Goal: Navigation & Orientation: Find specific page/section

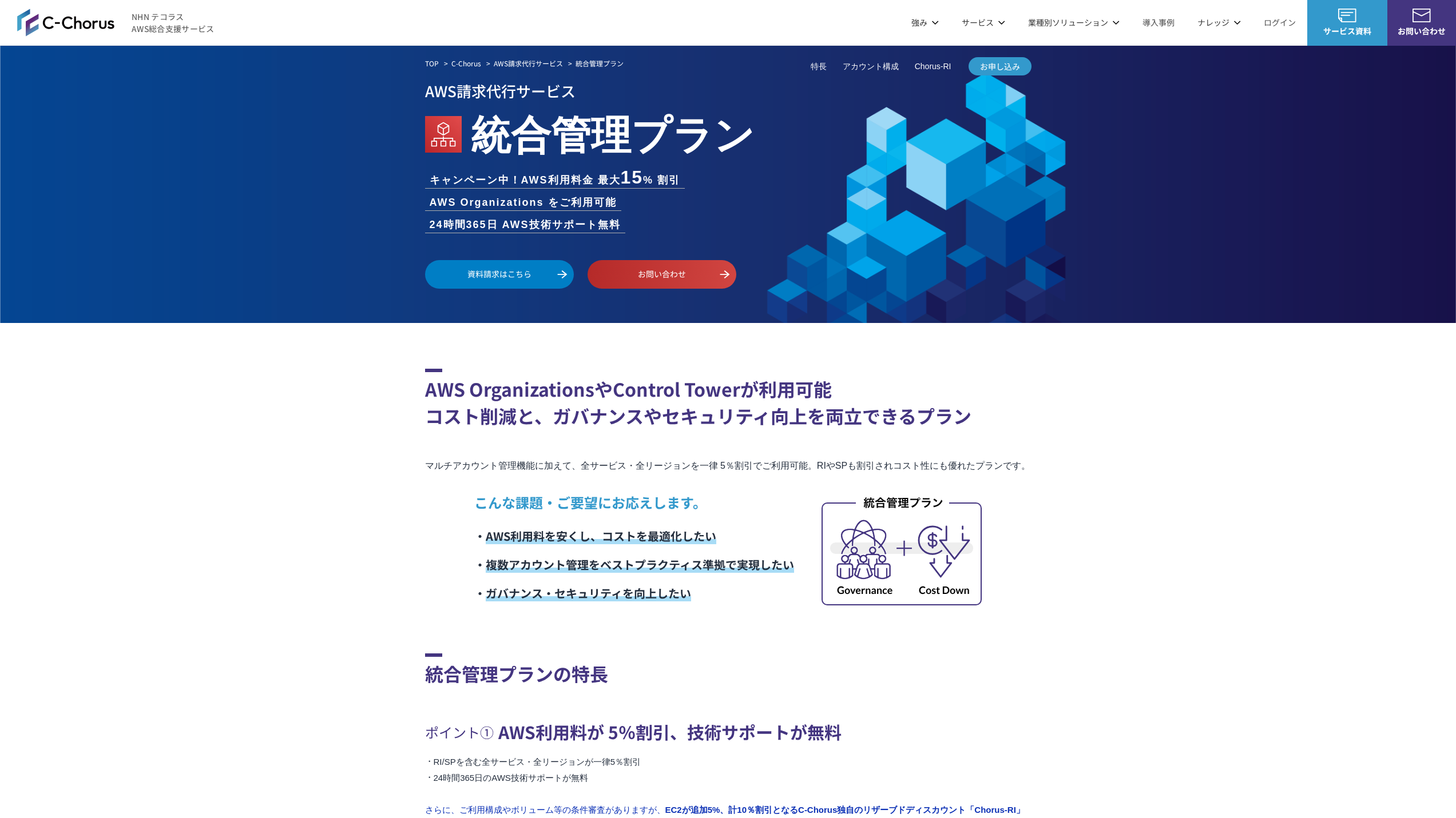
click at [145, 17] on span "NHN テコラス AWS総合支援サービス" at bounding box center [173, 23] width 83 height 24
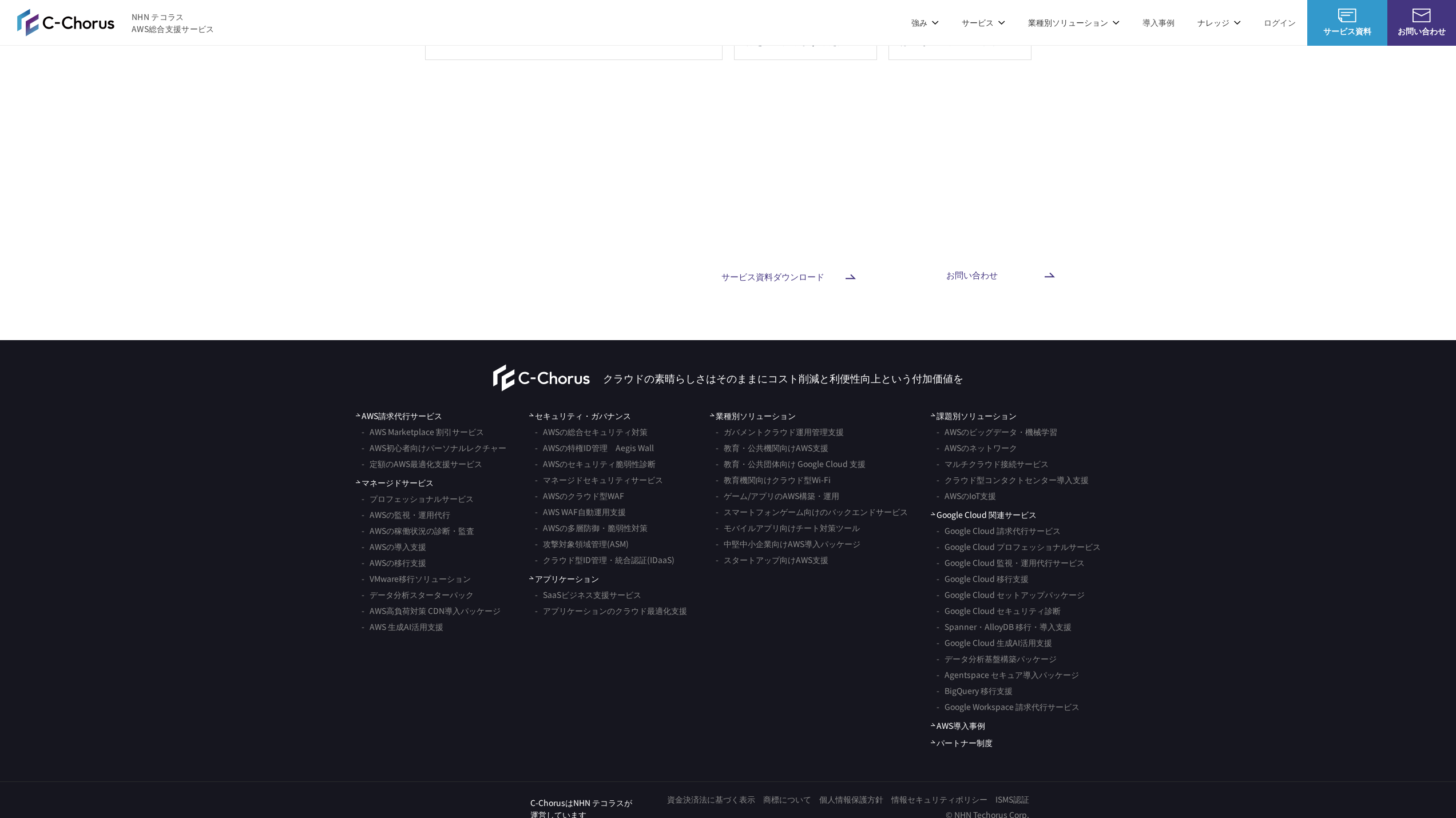
scroll to position [6481, 0]
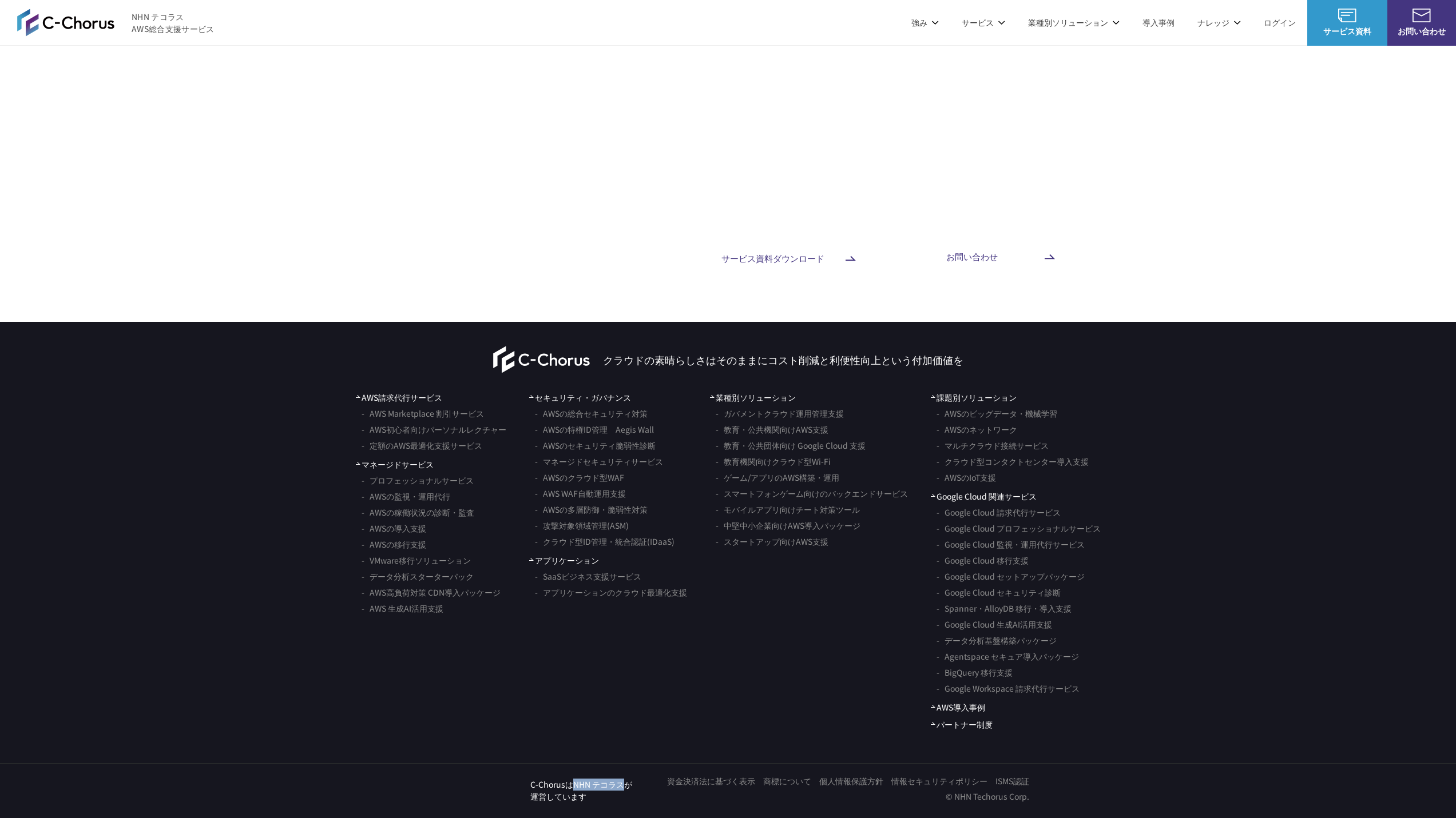
drag, startPoint x: 574, startPoint y: 787, endPoint x: 623, endPoint y: 780, distance: 49.5
click at [623, 780] on p "C-ChorusはNHN テコラスが 運営しています" at bounding box center [581, 791] width 102 height 24
copy p "NHN テコラス"
